Goal: Check status: Check status

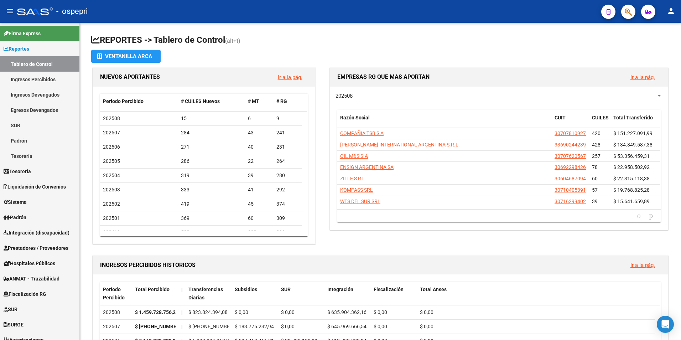
click at [627, 11] on icon "button" at bounding box center [627, 12] width 7 height 8
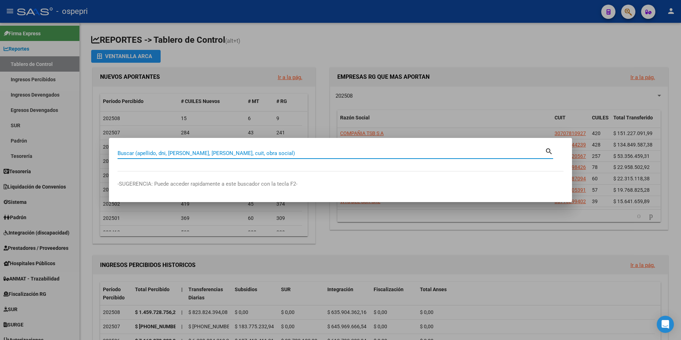
click at [232, 156] on input "Buscar (apellido, dni, [PERSON_NAME], [PERSON_NAME], cuit, obra social)" at bounding box center [330, 153] width 427 height 6
paste input "21750249"
type input "21750249"
click at [546, 152] on mat-icon "search" at bounding box center [549, 150] width 8 height 9
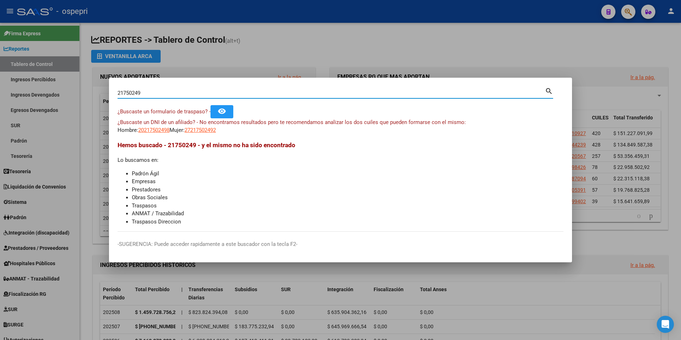
click at [156, 129] on span "20217502498" at bounding box center [153, 130] width 31 height 6
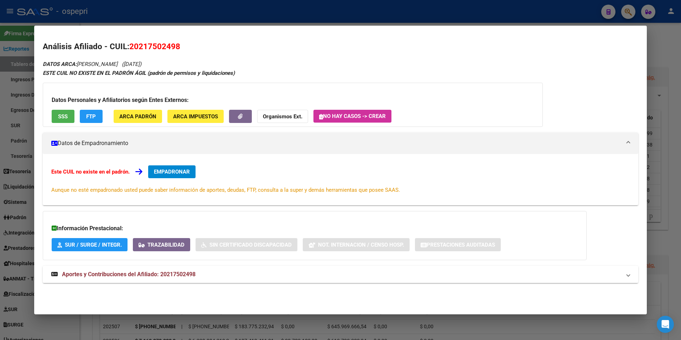
click at [174, 275] on span "Aportes y Contribuciones del Afiliado: 20217502498" at bounding box center [128, 274] width 133 height 7
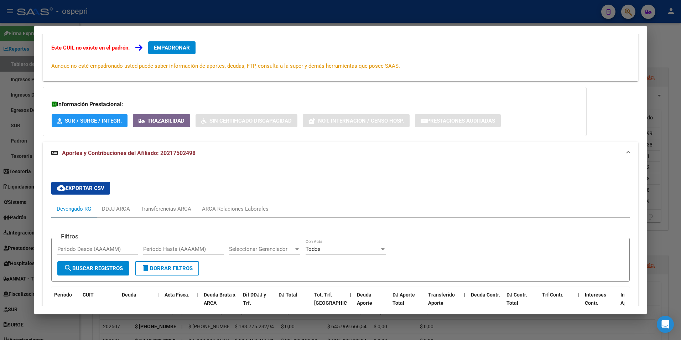
scroll to position [122, 0]
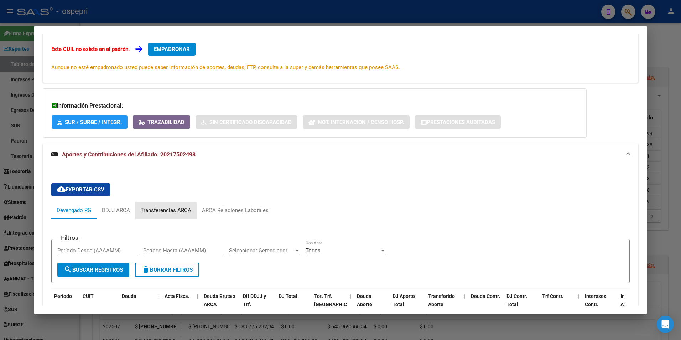
click at [165, 211] on div "Transferencias ARCA" at bounding box center [166, 210] width 51 height 8
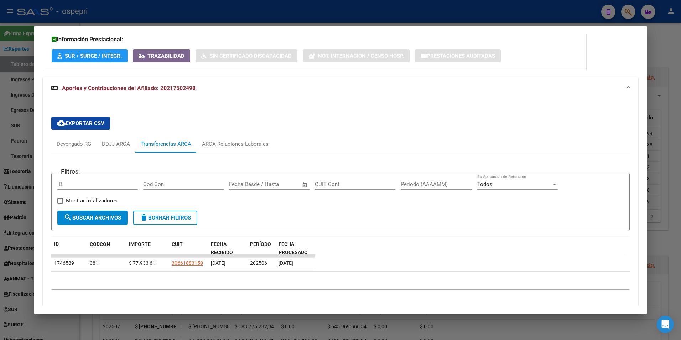
scroll to position [169, 0]
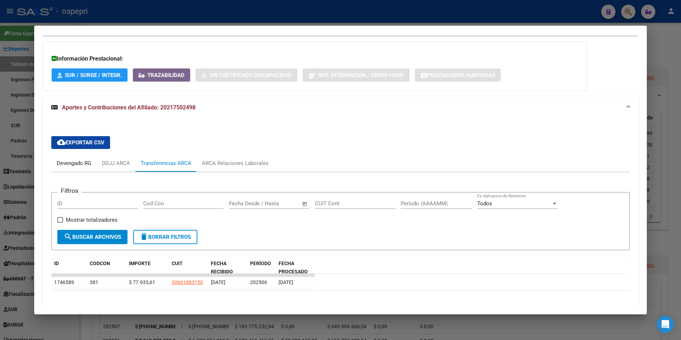
click at [67, 166] on div "Devengado RG" at bounding box center [74, 163] width 35 height 8
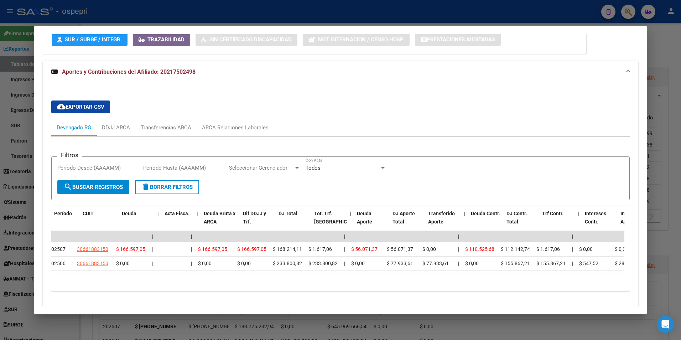
scroll to position [0, 0]
click at [234, 127] on div "ARCA Relaciones Laborales" at bounding box center [235, 128] width 67 height 8
